Goal: Transaction & Acquisition: Purchase product/service

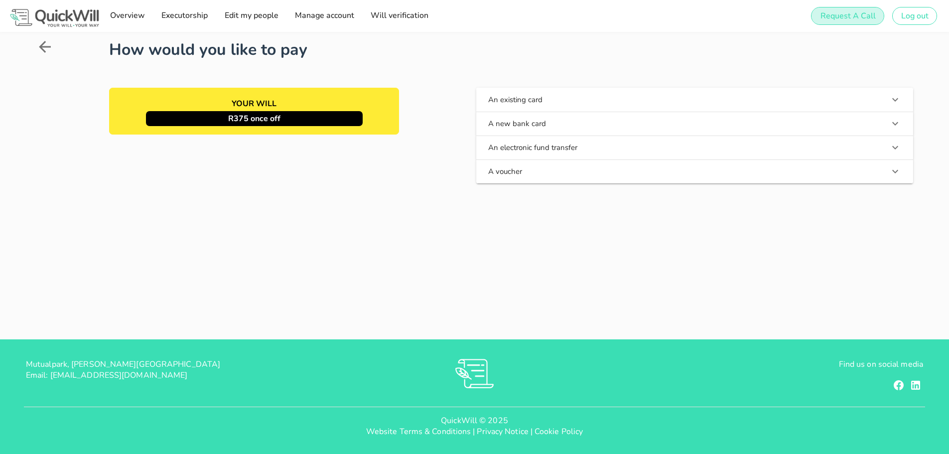
click at [848, 14] on span "Request A Call" at bounding box center [847, 15] width 56 height 11
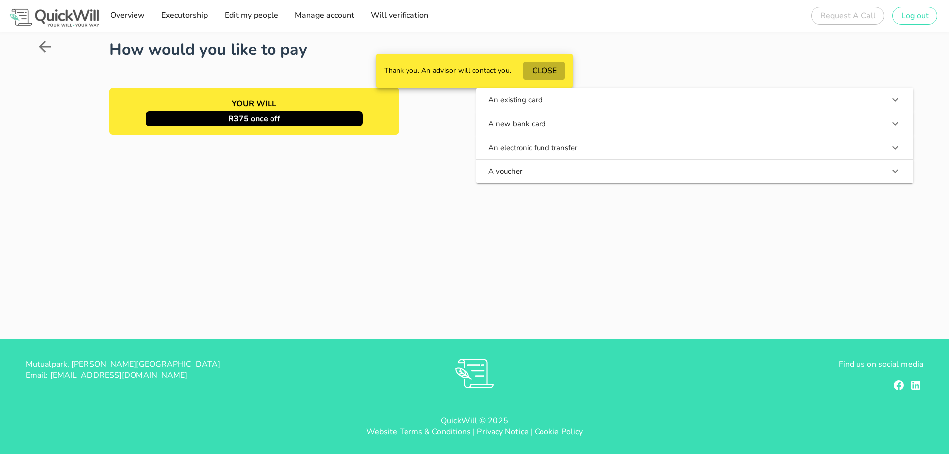
click at [546, 71] on span "CLOSE" at bounding box center [543, 70] width 25 height 11
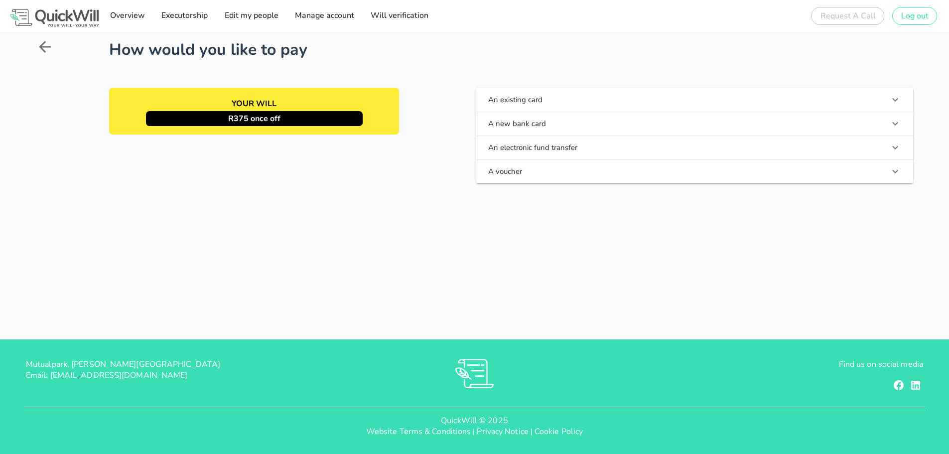
click at [554, 146] on button "An electronic fund transfer" at bounding box center [694, 147] width 437 height 24
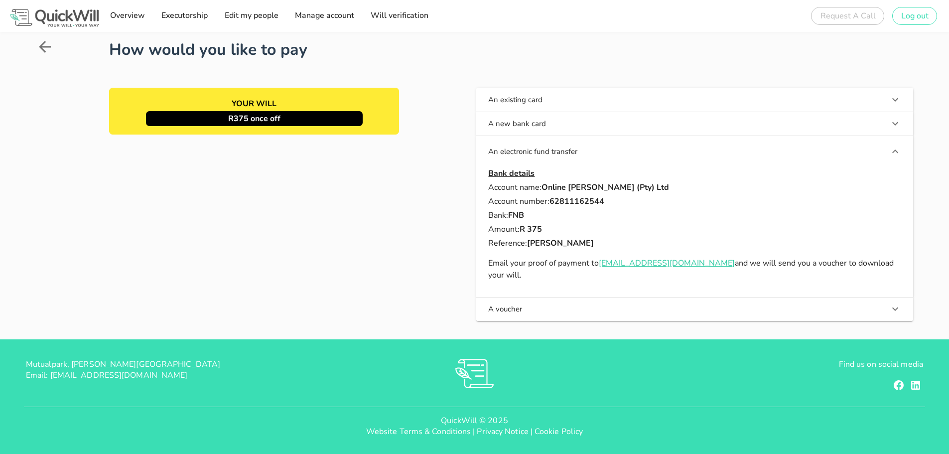
click at [525, 105] on button "An existing card" at bounding box center [694, 100] width 437 height 24
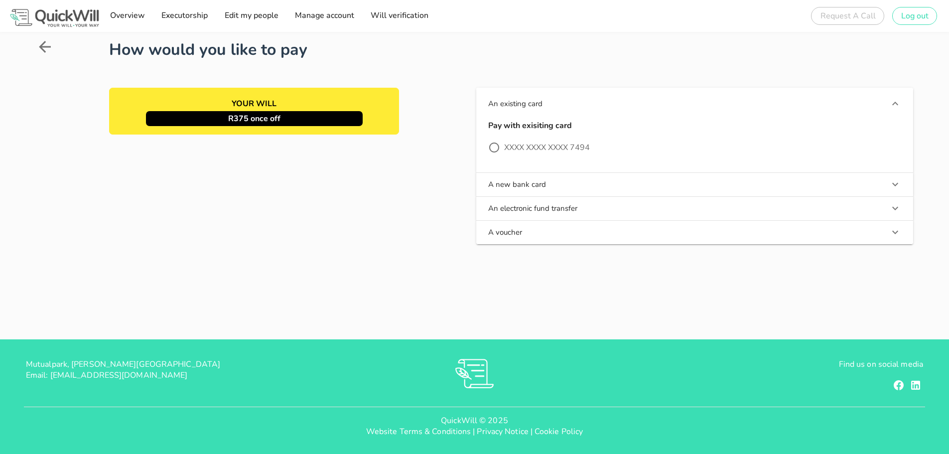
click at [51, 372] on span "Email: [EMAIL_ADDRESS][DOMAIN_NAME]" at bounding box center [107, 375] width 162 height 11
drag, startPoint x: 51, startPoint y: 372, endPoint x: 145, endPoint y: 371, distance: 94.6
click at [145, 371] on p "Mutualpark, Jan Smuts Drive Email: hello@quickwill.co.za" at bounding box center [175, 370] width 299 height 22
copy div "hello@quickwill.co.za"
click at [516, 202] on button "An electronic fund transfer" at bounding box center [694, 208] width 437 height 24
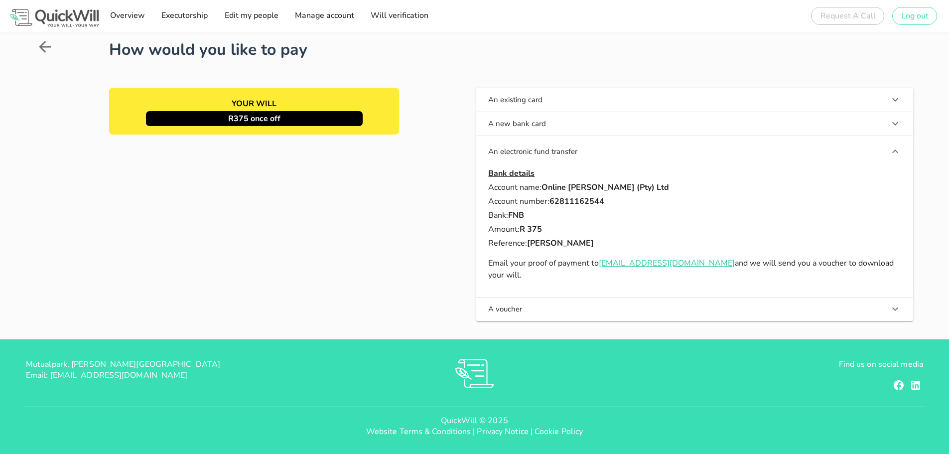
click at [285, 262] on div "YOUR WILL R375 once off" at bounding box center [254, 204] width 294 height 237
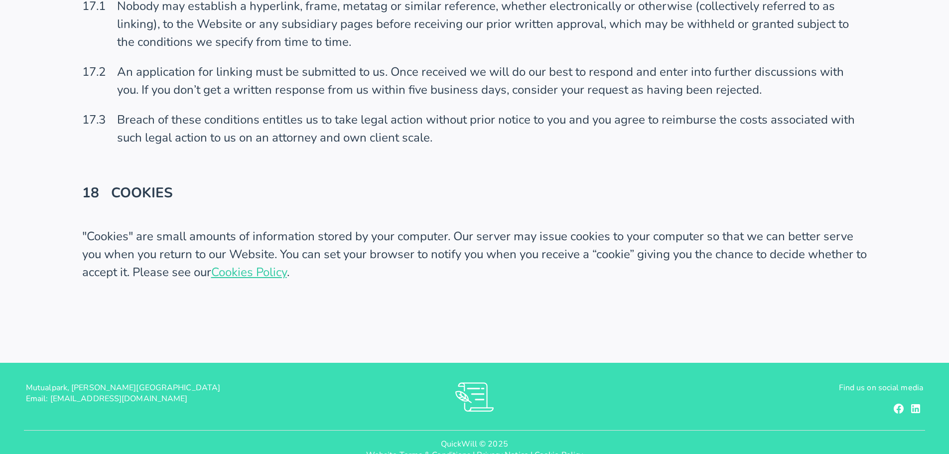
scroll to position [5609, 0]
